Goal: Task Accomplishment & Management: Use online tool/utility

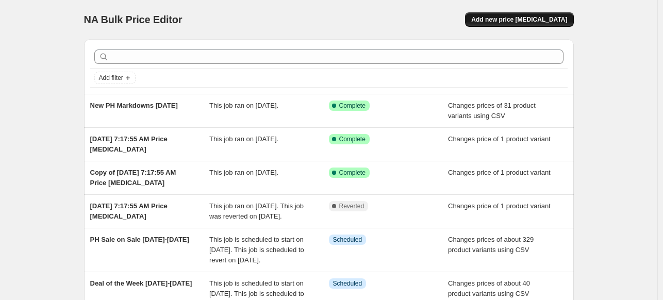
click at [530, 22] on span "Add new price [MEDICAL_DATA]" at bounding box center [519, 19] width 96 height 8
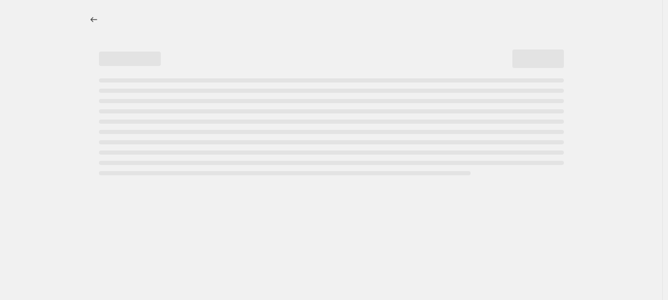
select select "percentage"
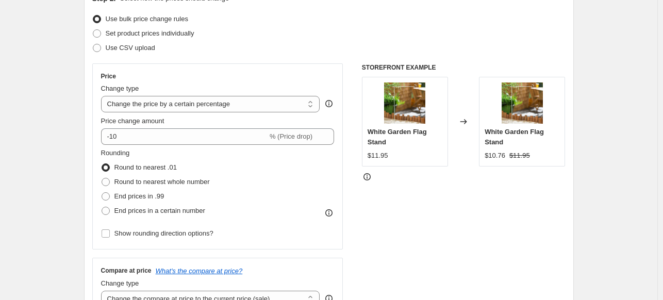
scroll to position [103, 0]
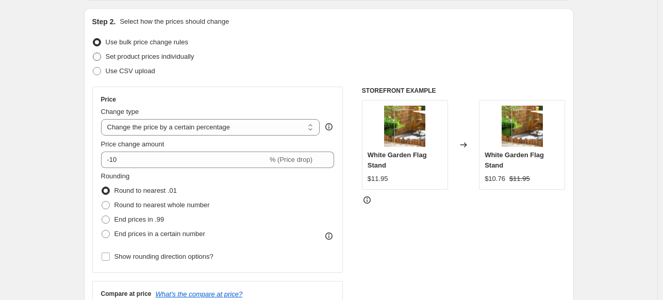
click at [101, 59] on span at bounding box center [97, 57] width 8 height 8
click at [93, 53] on input "Set product prices individually" at bounding box center [93, 53] width 1 height 1
radio input "true"
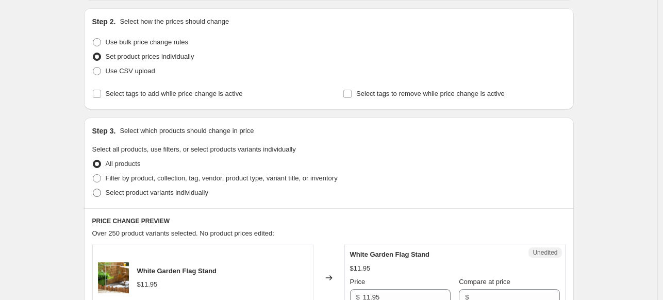
click at [98, 193] on span at bounding box center [97, 193] width 8 height 8
click at [93, 189] on input "Select product variants individually" at bounding box center [93, 189] width 1 height 1
radio input "true"
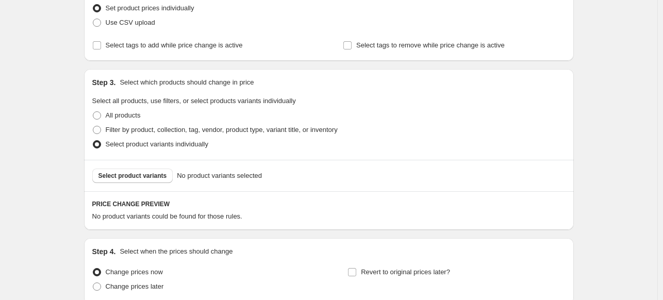
scroll to position [206, 0]
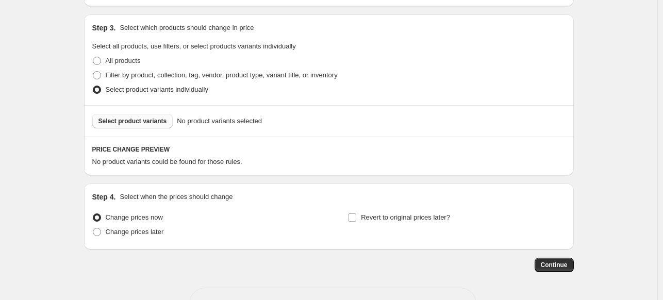
click at [146, 119] on span "Select product variants" at bounding box center [132, 121] width 69 height 8
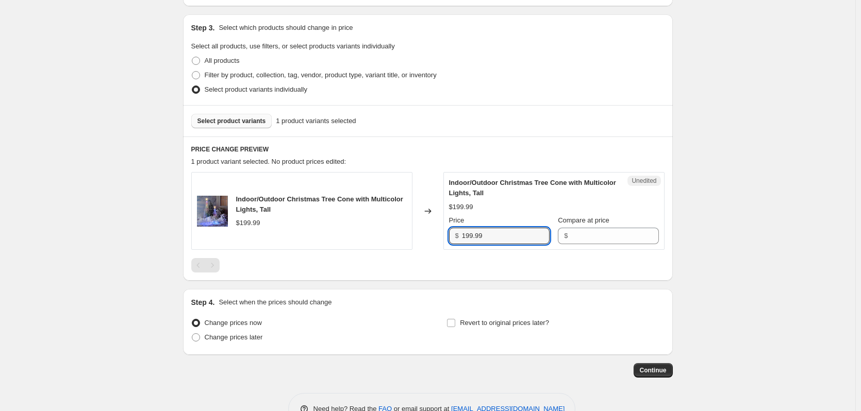
drag, startPoint x: 499, startPoint y: 237, endPoint x: 428, endPoint y: 235, distance: 70.6
click at [428, 235] on div "Indoor/Outdoor Christmas Tree Cone with Multicolor Lights, Tall $199.99 Changed…" at bounding box center [427, 211] width 473 height 78
click at [599, 235] on input "Compare at price" at bounding box center [614, 236] width 88 height 16
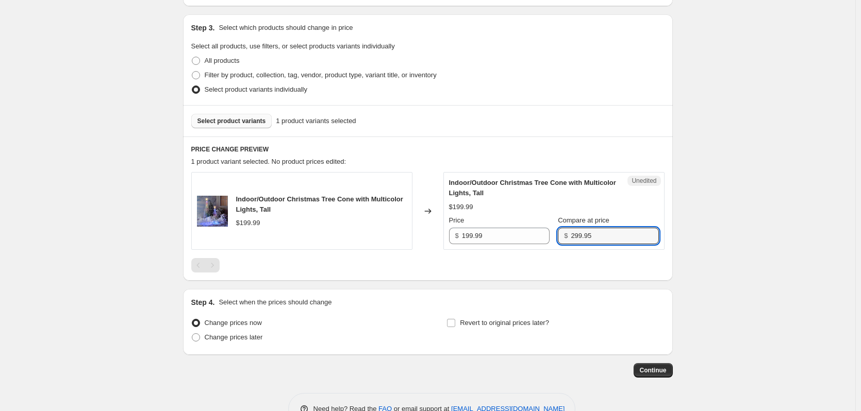
type input "299.95"
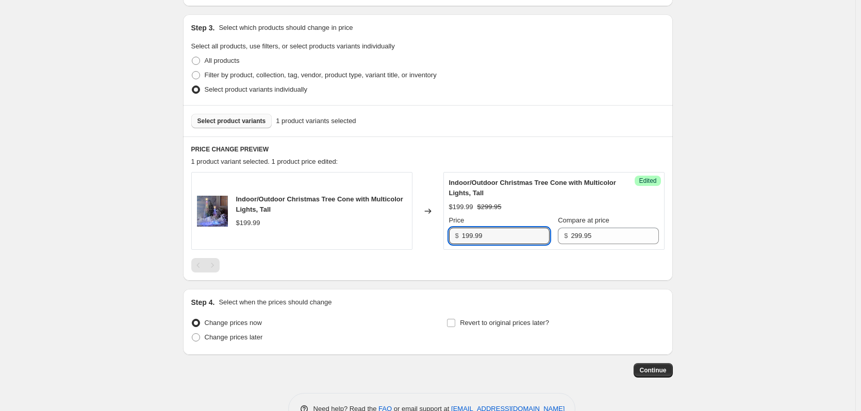
drag, startPoint x: 433, startPoint y: 231, endPoint x: 426, endPoint y: 231, distance: 7.7
click at [426, 231] on div "Indoor/Outdoor Christmas Tree Cone with Multicolor Lights, Tall $199.99 Changed…" at bounding box center [427, 211] width 473 height 78
type input "199.97"
click at [459, 268] on div at bounding box center [427, 265] width 473 height 14
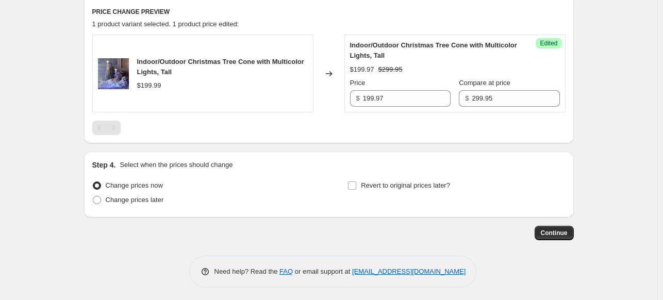
scroll to position [346, 0]
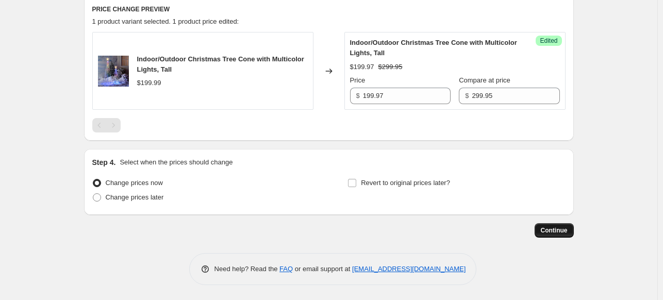
click at [555, 230] on span "Continue" at bounding box center [554, 230] width 27 height 8
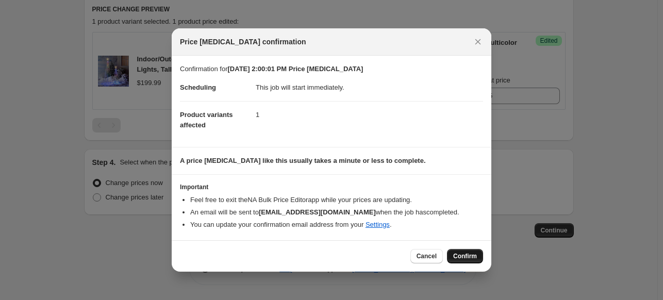
click at [457, 254] on span "Confirm" at bounding box center [465, 256] width 24 height 8
